Goal: Register for event/course

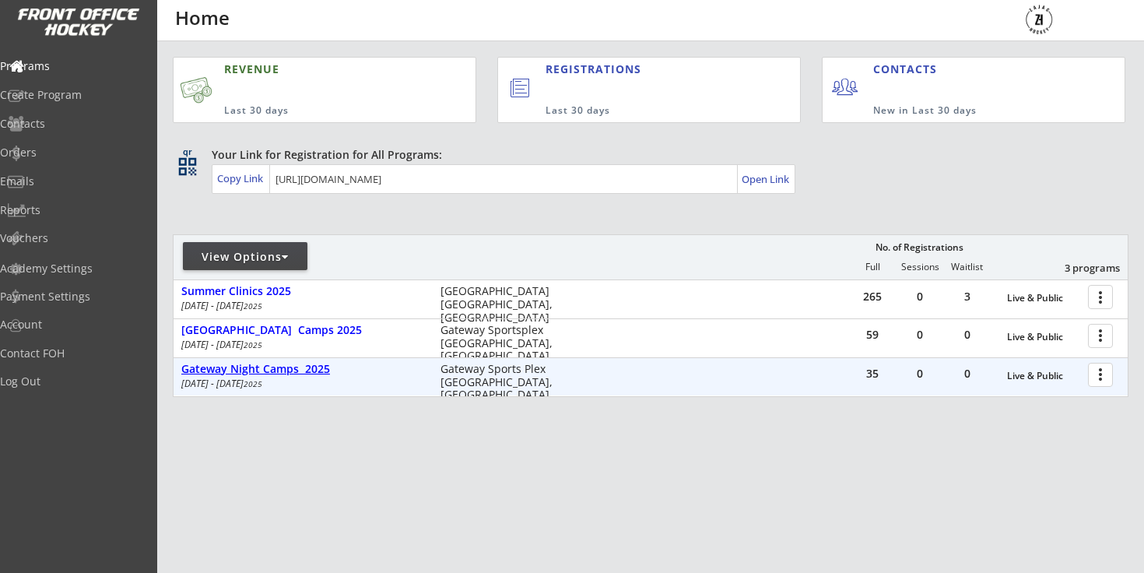
click at [322, 364] on div "Gateway Night Camps 2025" at bounding box center [302, 369] width 243 height 13
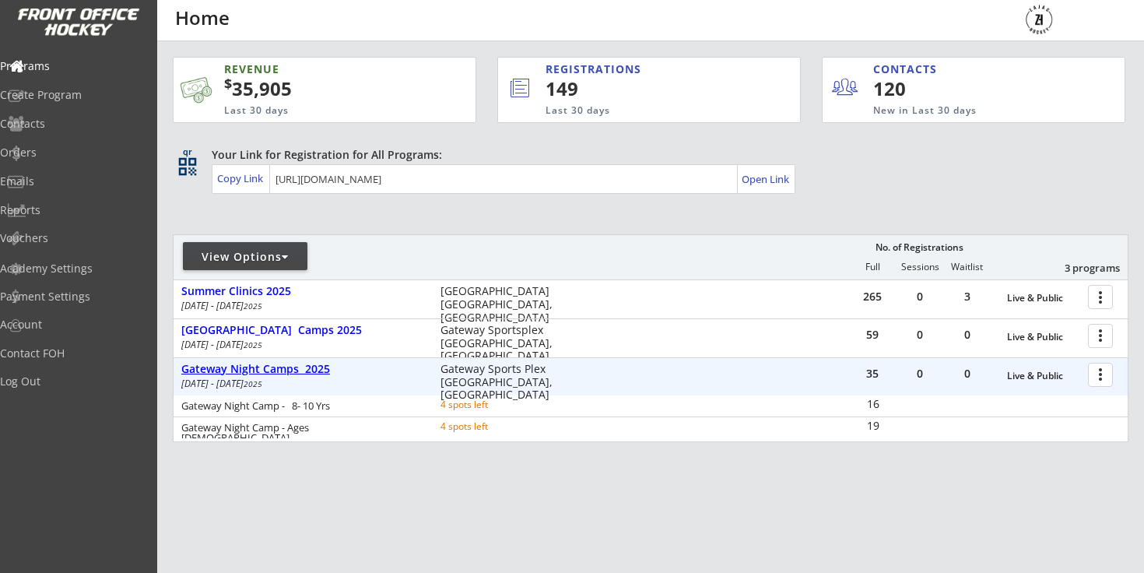
click at [322, 364] on div "Gateway Night Camps 2025" at bounding box center [302, 369] width 243 height 13
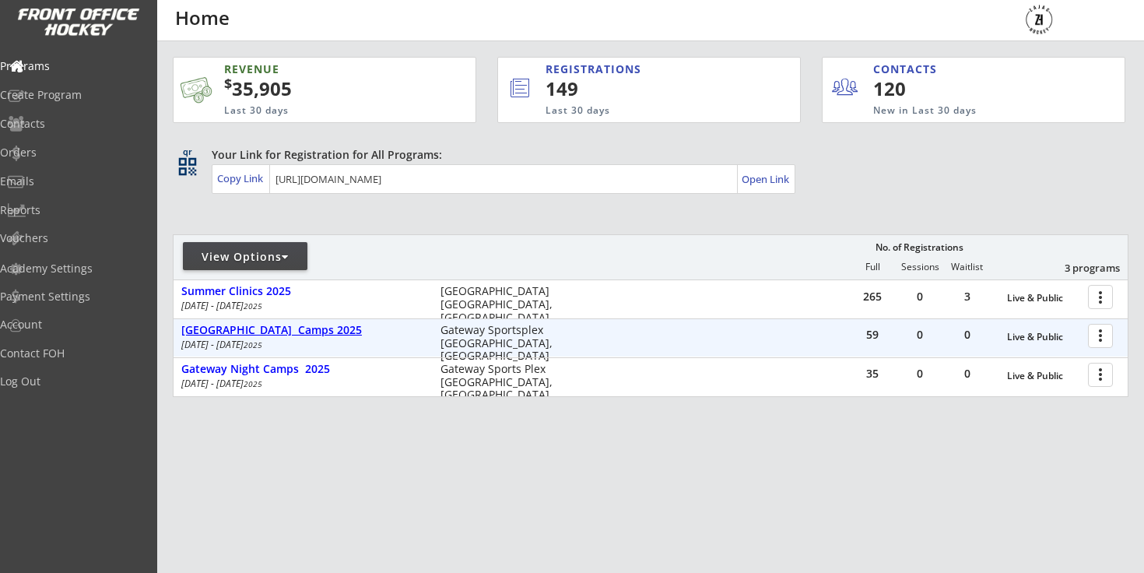
click at [310, 329] on div "Gateway Arena Camps 2025" at bounding box center [302, 330] width 243 height 13
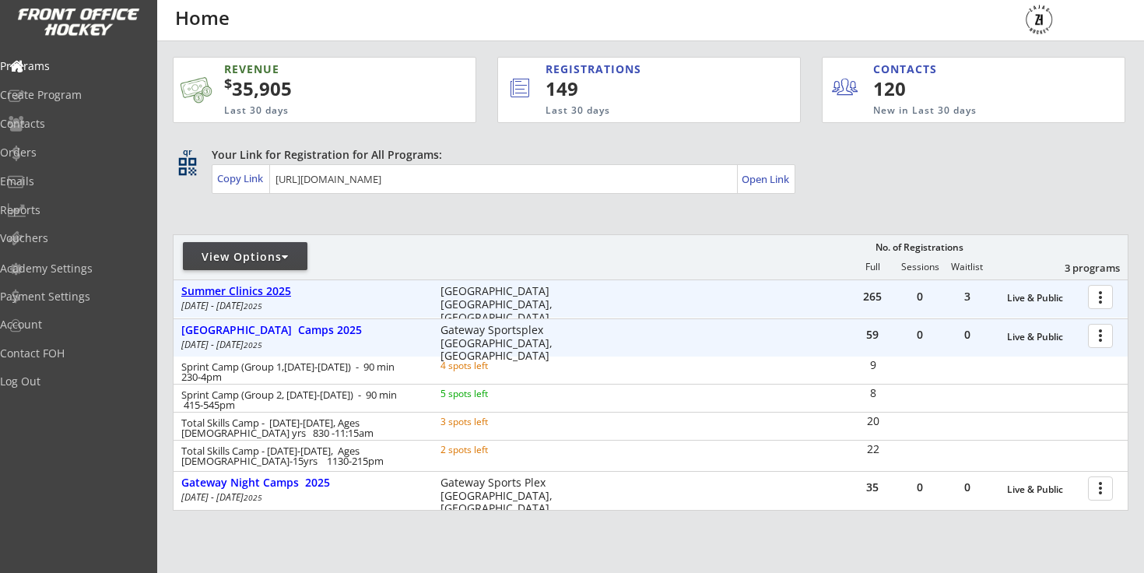
click at [290, 297] on div "Summer Clinics 2025" at bounding box center [302, 291] width 243 height 13
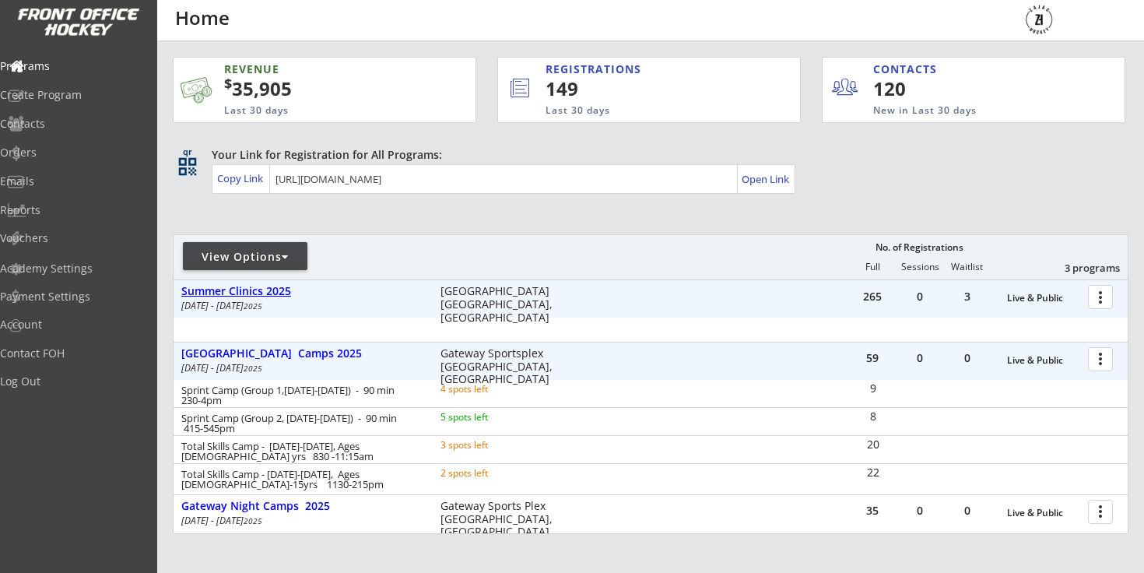
click at [290, 297] on div "Summer Clinics 2025" at bounding box center [302, 291] width 243 height 13
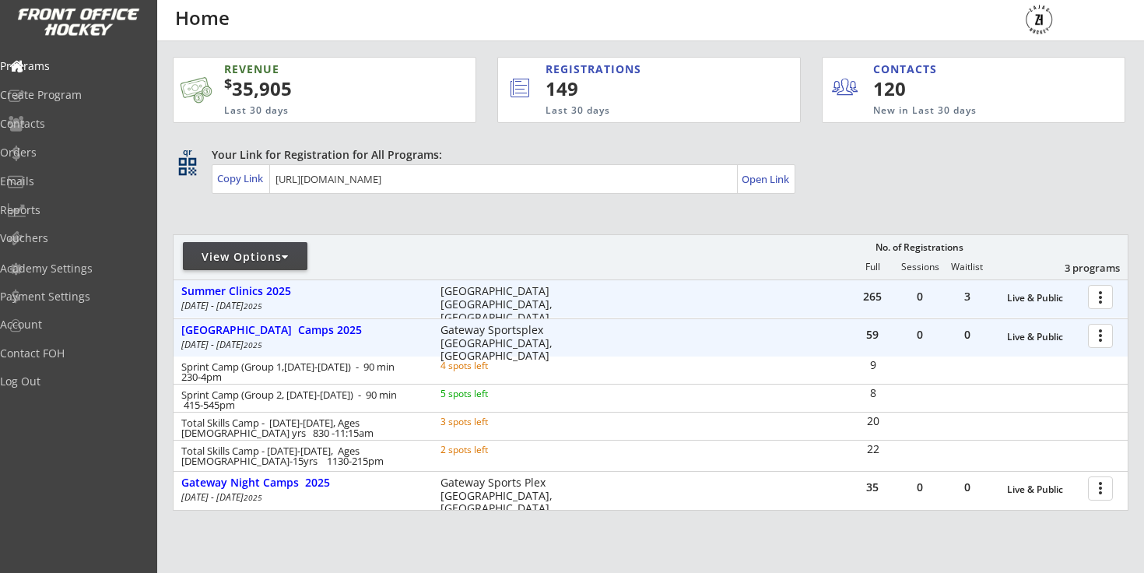
click at [283, 325] on div "Gateway Arena Camps 2025" at bounding box center [302, 330] width 243 height 13
